Goal: Task Accomplishment & Management: Use online tool/utility

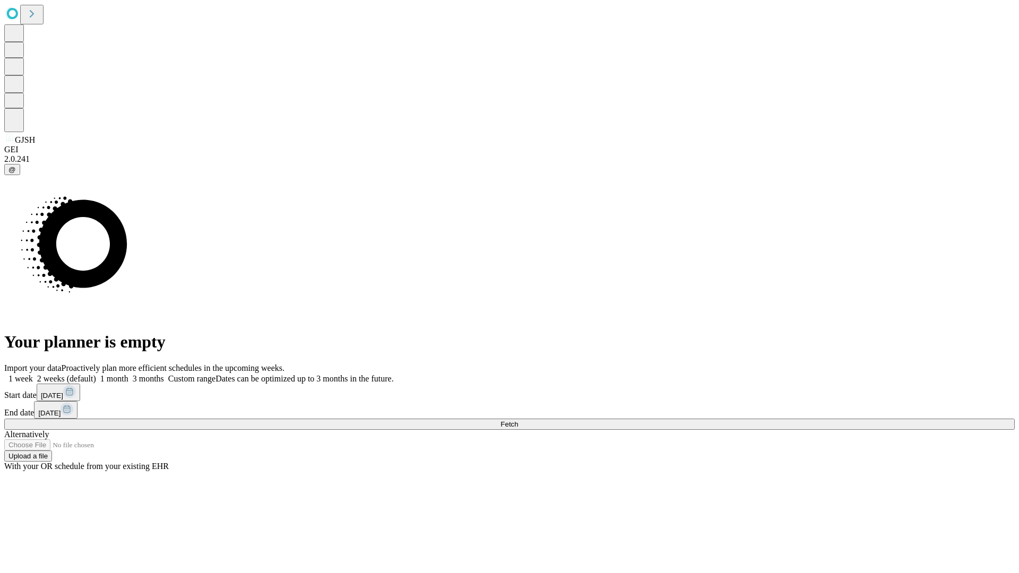
click at [518, 420] on span "Fetch" at bounding box center [509, 424] width 18 height 8
